Goal: Communication & Community: Answer question/provide support

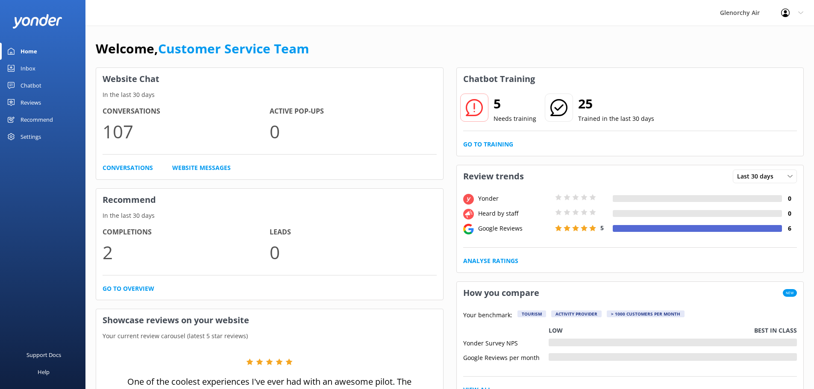
click at [29, 69] on div "Inbox" at bounding box center [28, 68] width 15 height 17
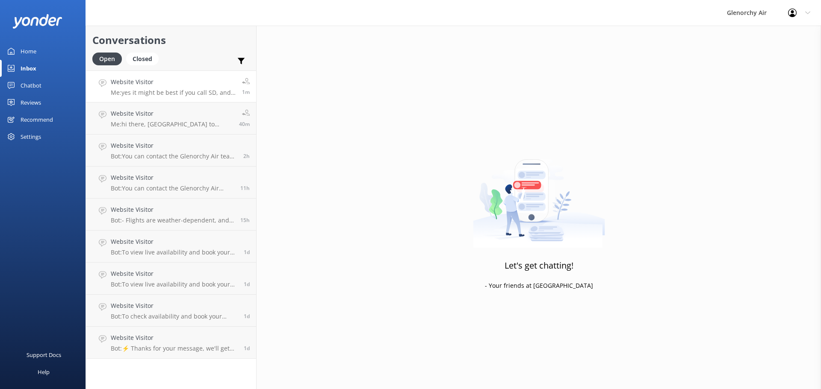
click at [175, 93] on p "Me: yes it might be best if you call SD, and get them to call us, then we can d…" at bounding box center [173, 93] width 125 height 8
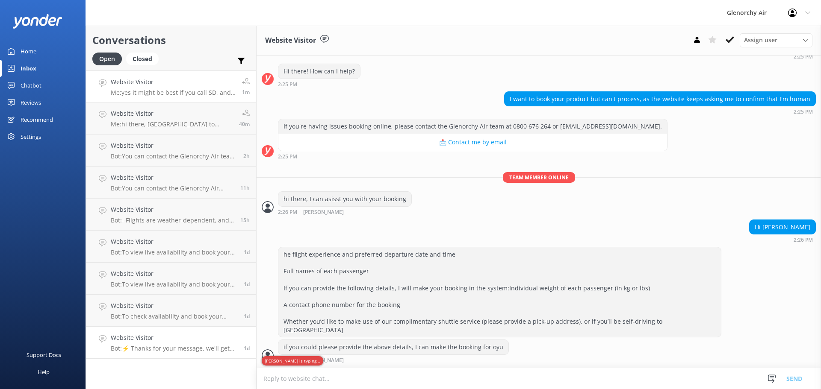
scroll to position [225, 0]
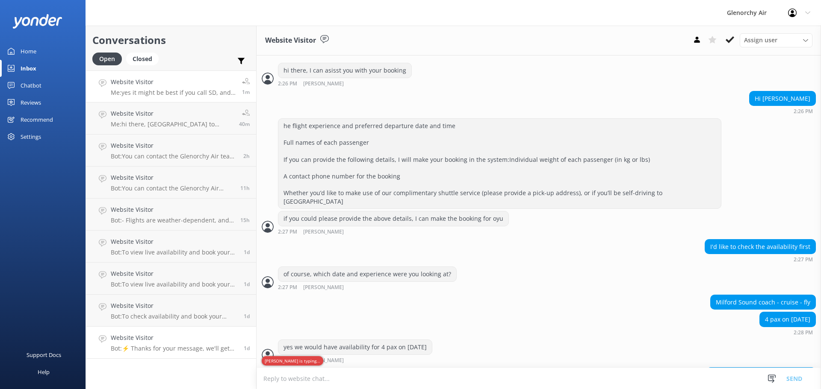
click at [179, 342] on h4 "Website Visitor" at bounding box center [174, 337] width 127 height 9
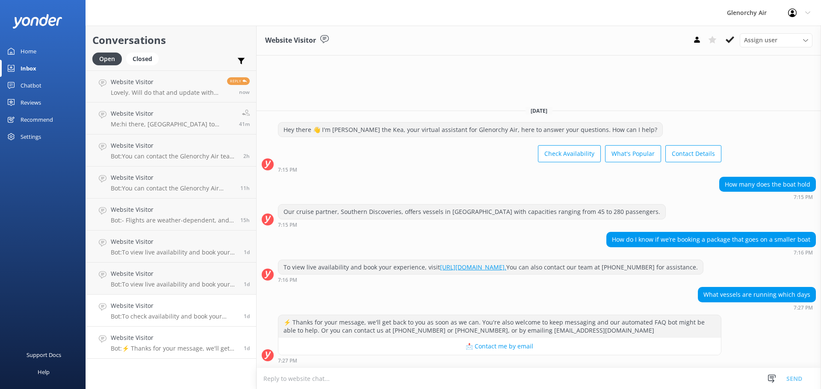
click at [179, 314] on p "Bot: To check availability and book your experience, please visit [URL][DOMAIN_…" at bounding box center [174, 317] width 127 height 8
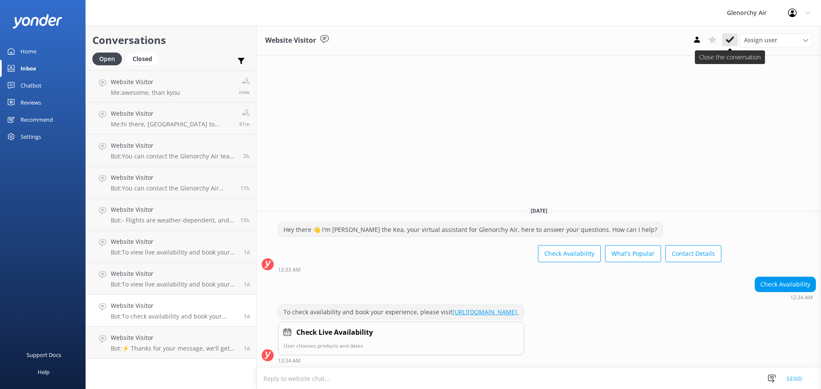
click at [732, 37] on icon at bounding box center [729, 39] width 9 height 9
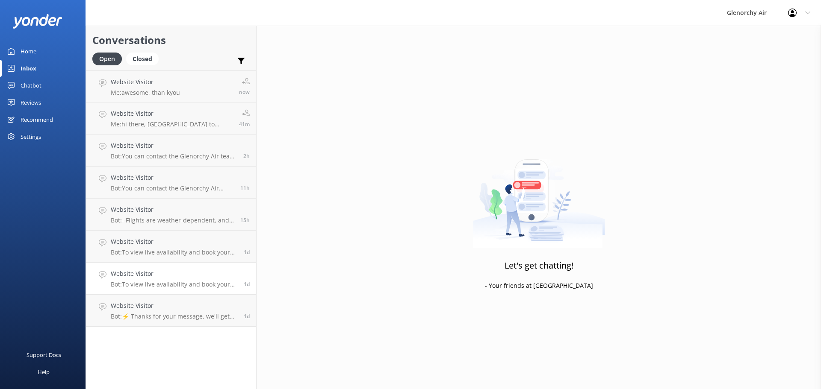
click at [184, 287] on p "Bot: To view live availability and book your experience, please visit [URL][DOM…" at bounding box center [174, 285] width 127 height 8
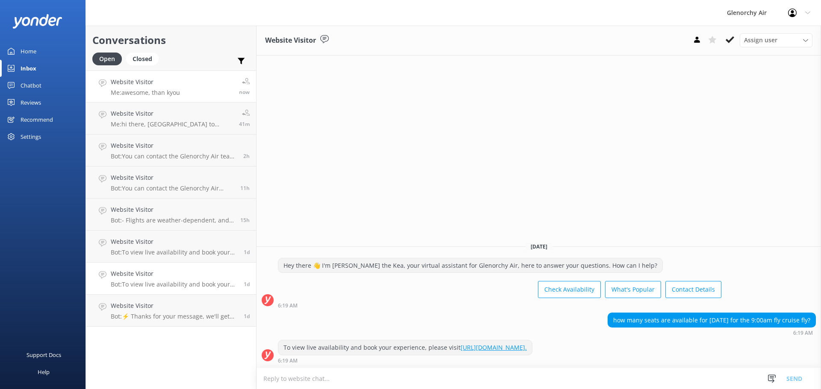
click at [173, 90] on p "Me: awesome, than kyou" at bounding box center [145, 93] width 69 height 8
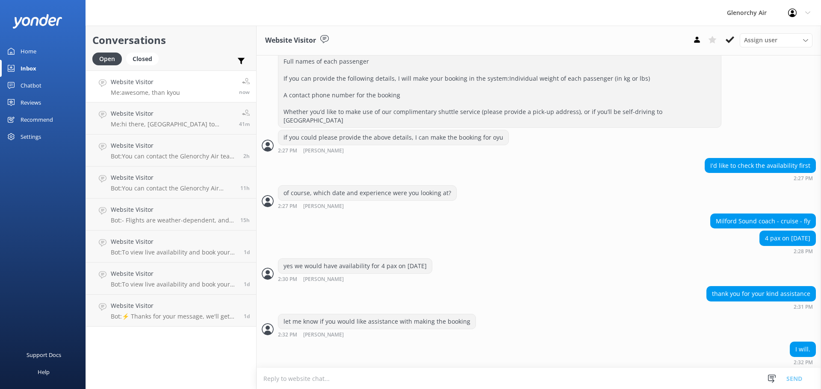
scroll to position [254, 0]
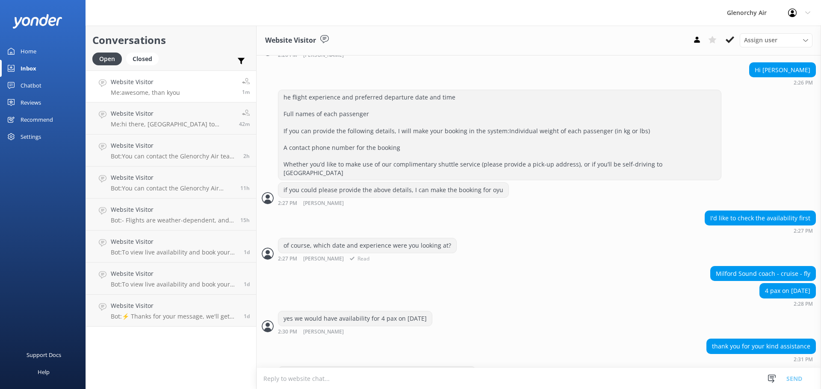
click at [556, 249] on div "of course, which date and experience were you looking at? 2:27 PM [PERSON_NAME]" at bounding box center [538, 250] width 564 height 24
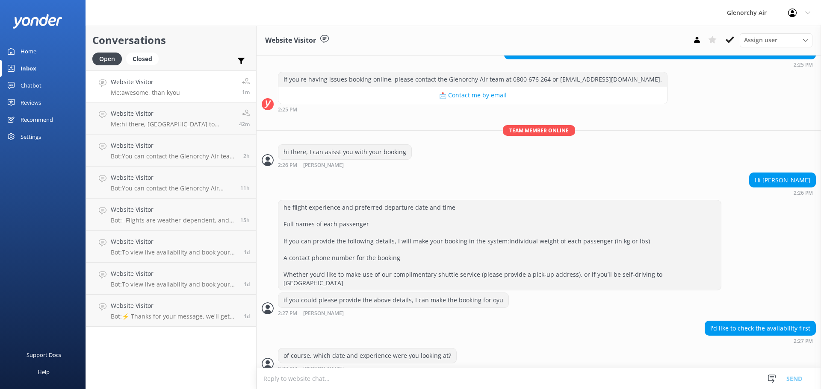
scroll to position [171, 0]
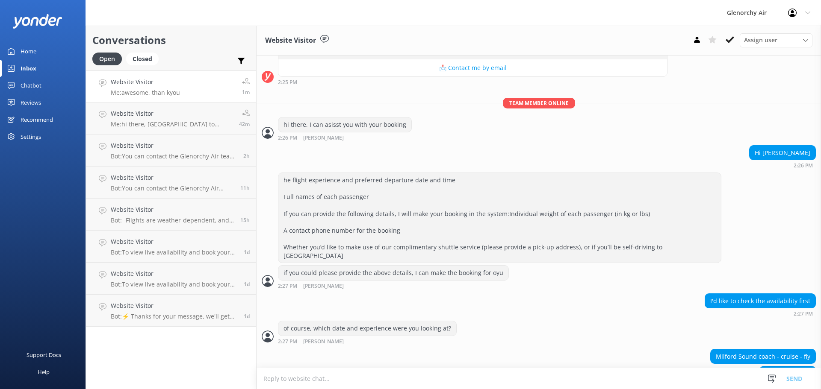
click at [622, 294] on div "I'd like to check the availability first 2:27 PM" at bounding box center [538, 306] width 564 height 24
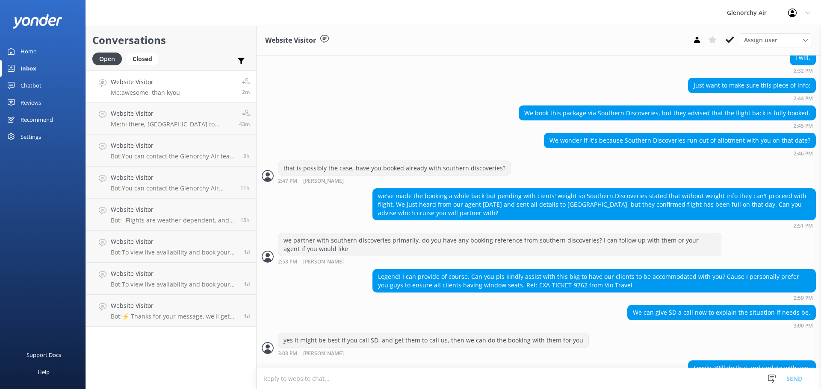
scroll to position [638, 0]
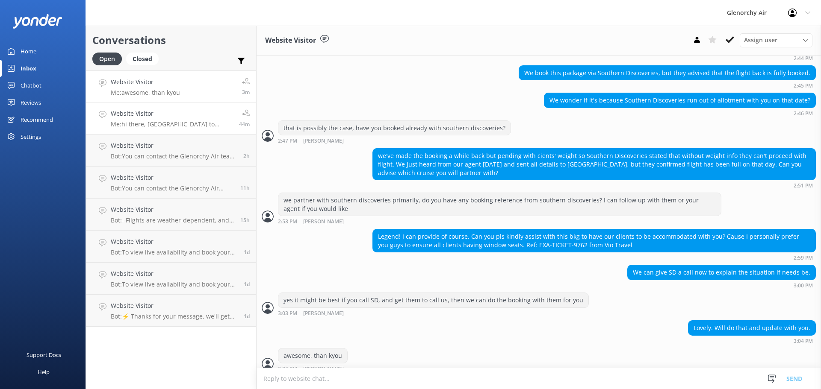
click at [169, 115] on h4 "Website Visitor" at bounding box center [172, 113] width 122 height 9
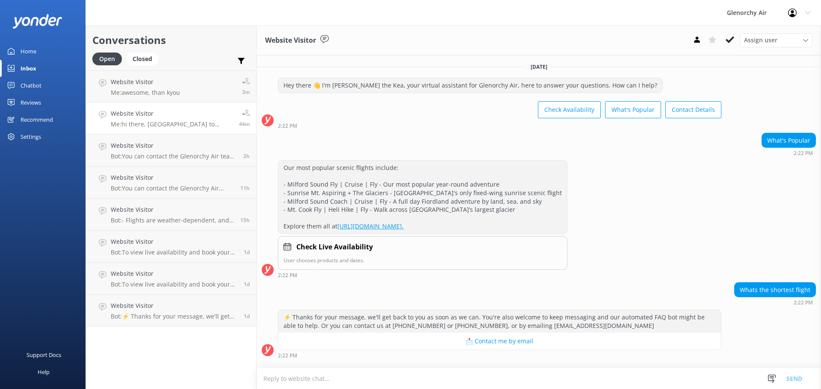
scroll to position [51, 0]
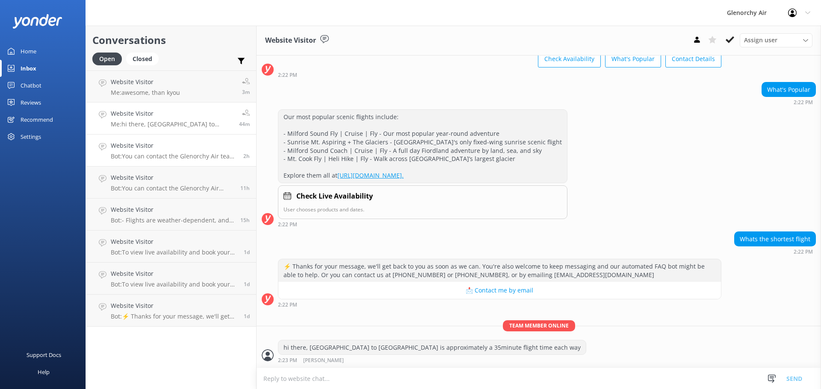
click at [168, 155] on p "Bot: You can contact the Glenorchy Air team at 0800 676 264 or [PHONE_NUMBER], …" at bounding box center [174, 157] width 126 height 8
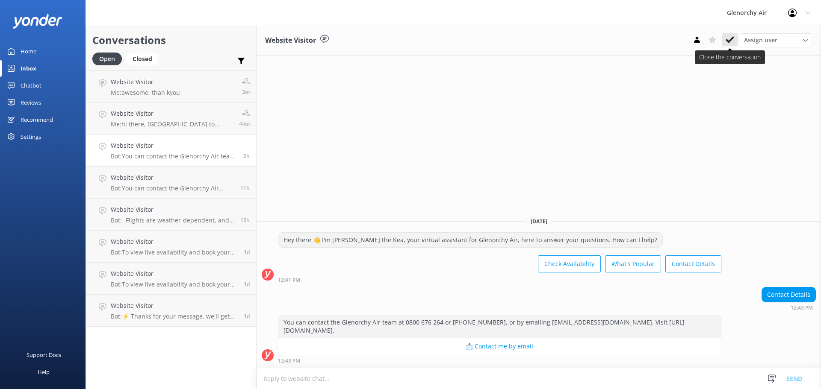
click at [729, 38] on icon at bounding box center [729, 39] width 9 height 9
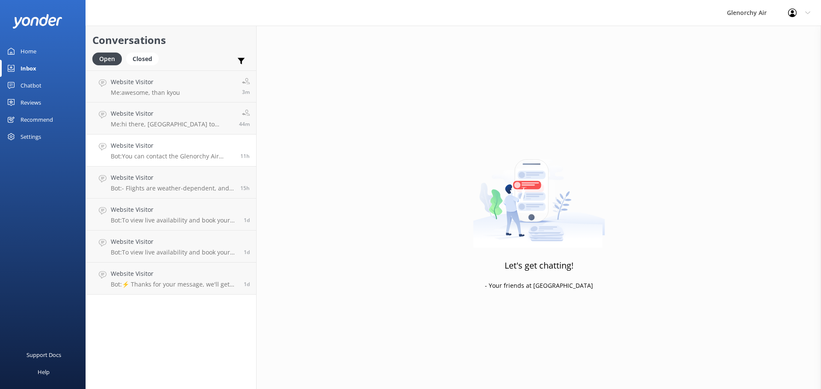
click at [186, 154] on p "Bot: You can contact the Glenorchy Air team at 0800 676 264 or [PHONE_NUMBER], …" at bounding box center [172, 157] width 123 height 8
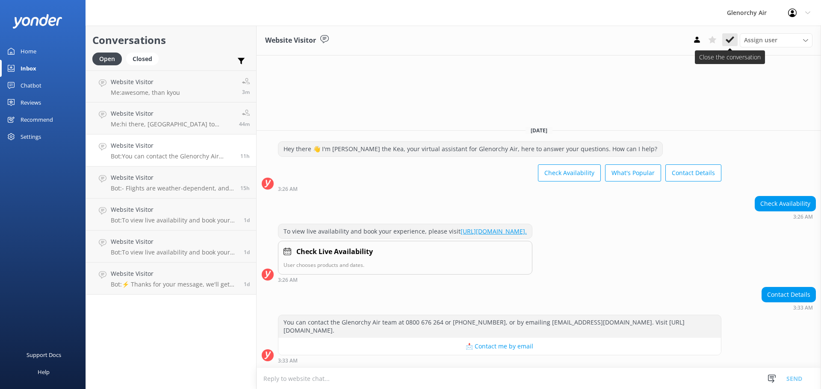
click at [731, 40] on use at bounding box center [729, 39] width 9 height 7
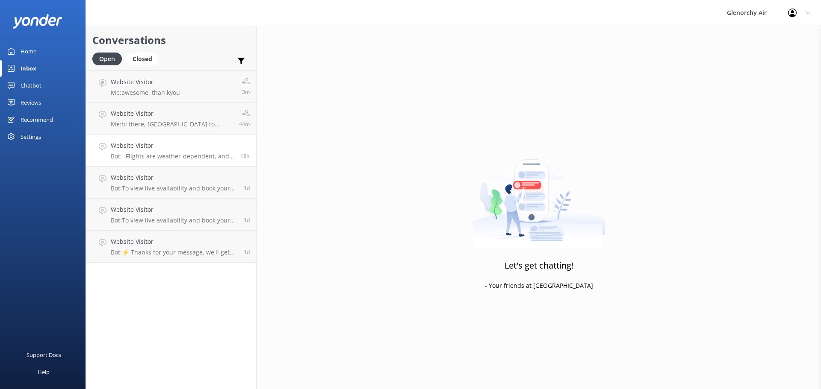
click at [171, 156] on p "Bot: - Flights are weather-dependent, and if we cannot fly due to adverse weath…" at bounding box center [172, 157] width 123 height 8
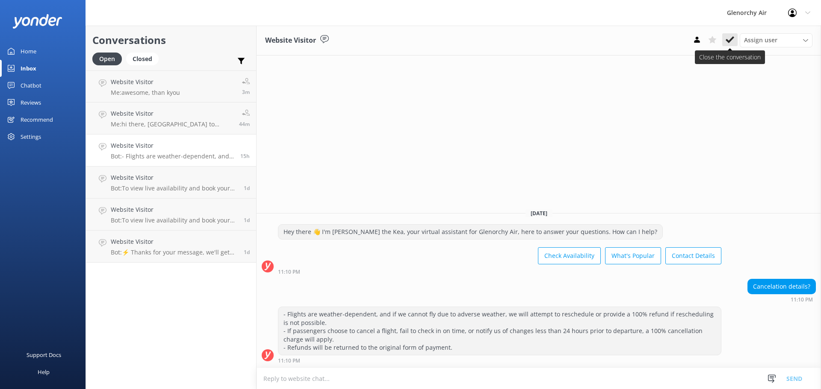
click at [730, 40] on use at bounding box center [729, 39] width 9 height 7
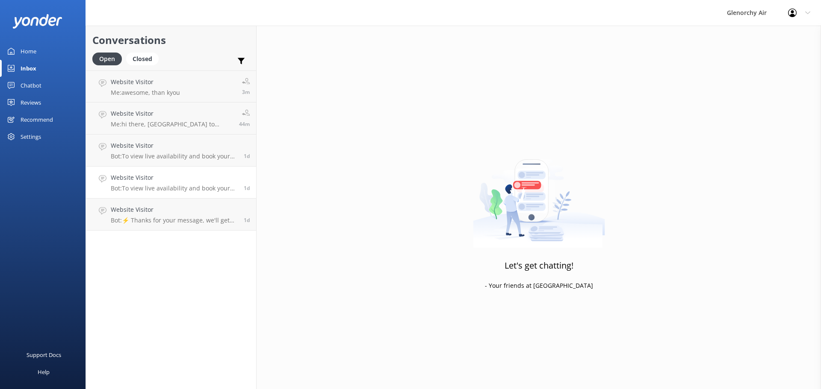
click at [180, 183] on div "Website Visitor Bot: To view live availability and book your experience, please…" at bounding box center [174, 182] width 127 height 19
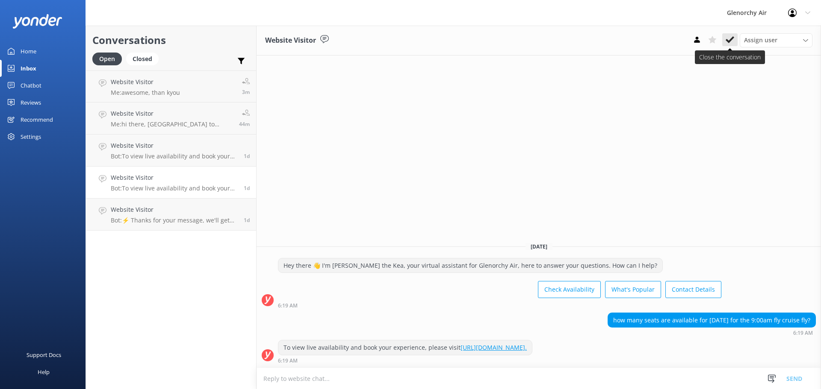
click at [731, 37] on icon at bounding box center [729, 39] width 9 height 9
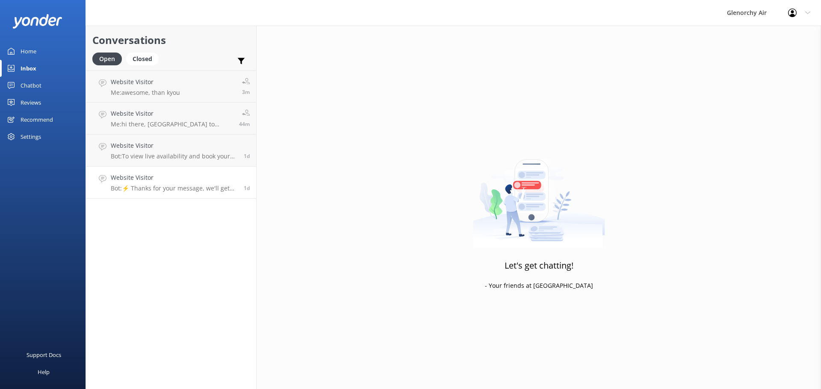
click at [191, 179] on h4 "Website Visitor" at bounding box center [174, 177] width 127 height 9
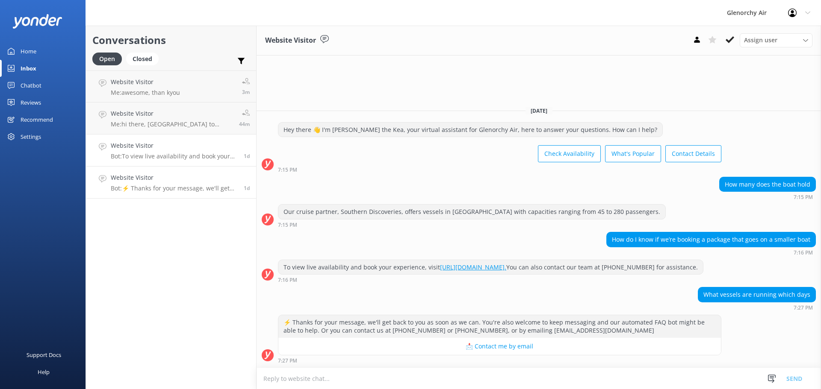
click at [185, 156] on p "Bot: To view live availability and book your experience, please visit [URL][DOM…" at bounding box center [174, 157] width 127 height 8
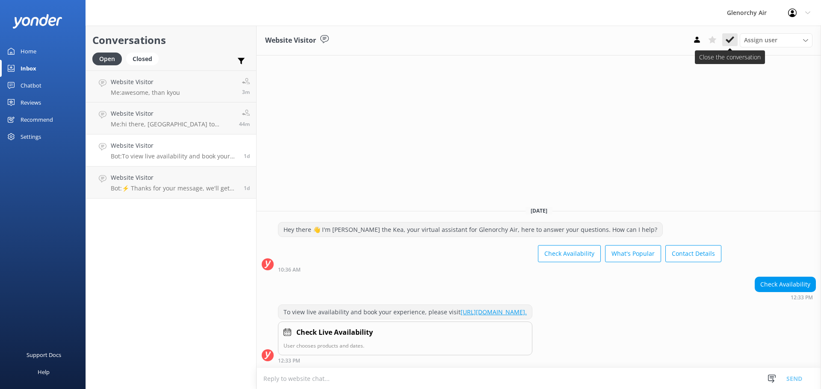
click at [727, 36] on icon at bounding box center [729, 39] width 9 height 9
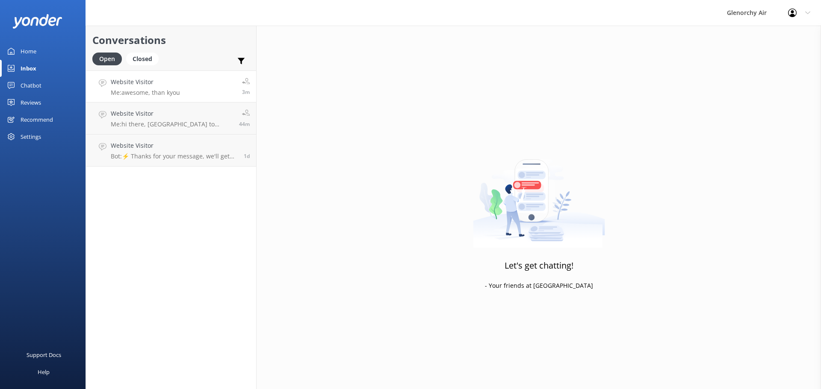
click at [144, 82] on h4 "Website Visitor" at bounding box center [145, 81] width 69 height 9
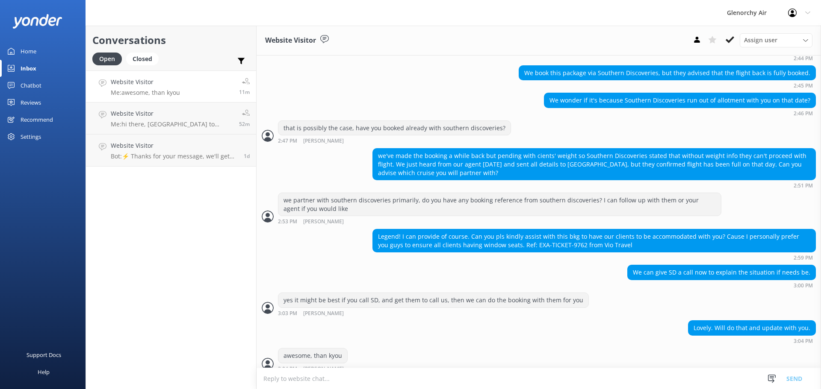
scroll to position [657, 0]
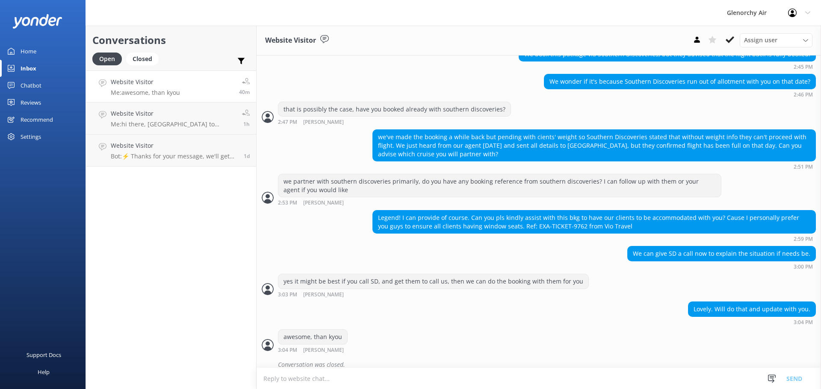
click at [582, 319] on div "Lovely. Will do that and update with you. 3:04 PM" at bounding box center [538, 316] width 564 height 28
click at [171, 121] on p "Me: hi there, [GEOGRAPHIC_DATA] to [GEOGRAPHIC_DATA] is approximately a 35minut…" at bounding box center [173, 125] width 125 height 8
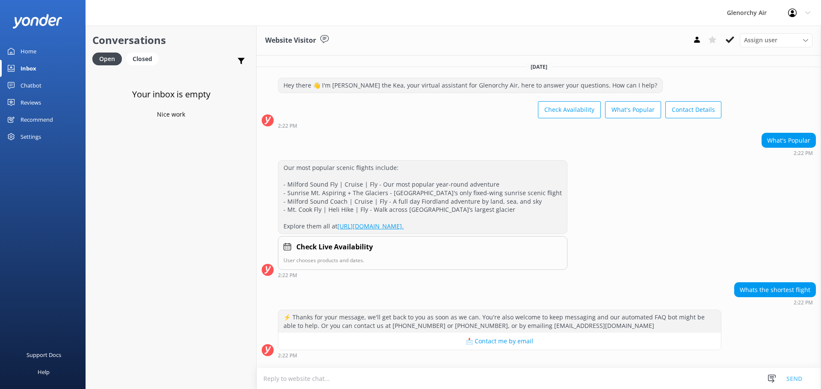
scroll to position [70, 0]
